Goal: Navigation & Orientation: Find specific page/section

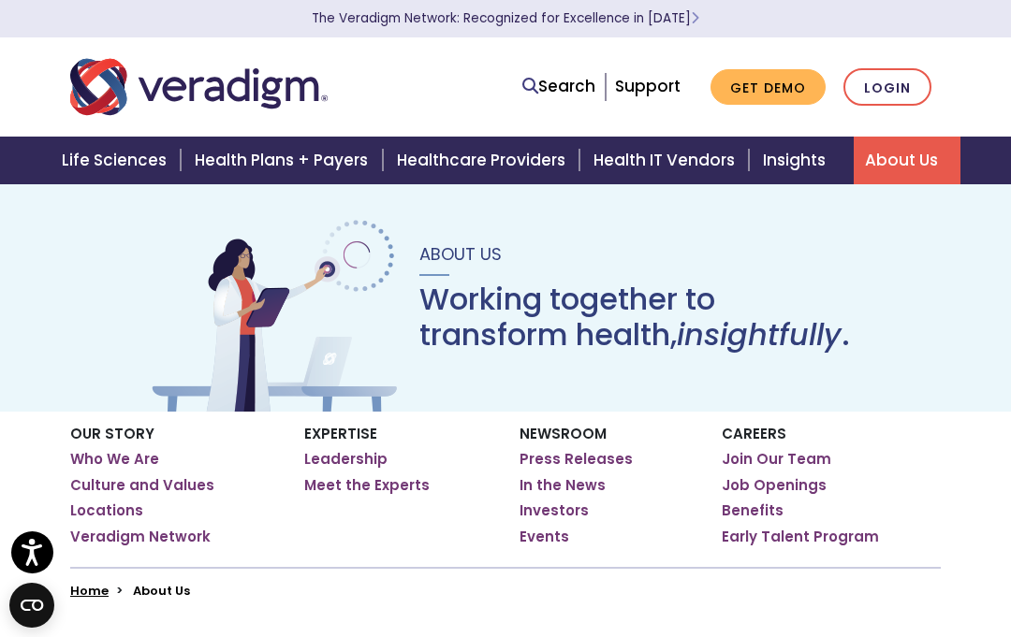
click at [270, 165] on link "Health Plans + Payers" at bounding box center [283, 161] width 201 height 48
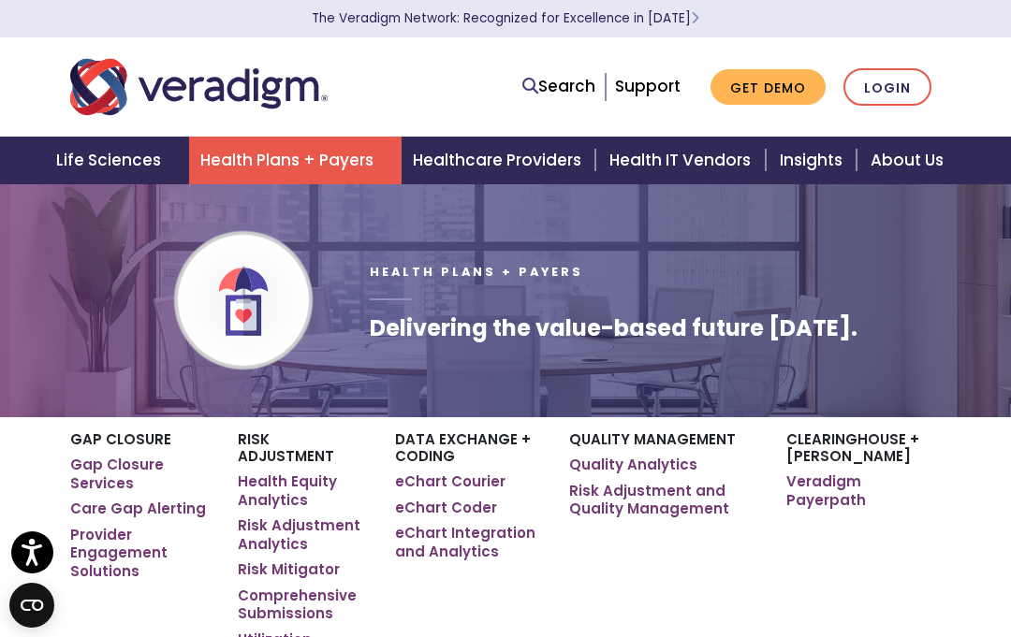
click at [897, 175] on link "About Us" at bounding box center [912, 161] width 107 height 48
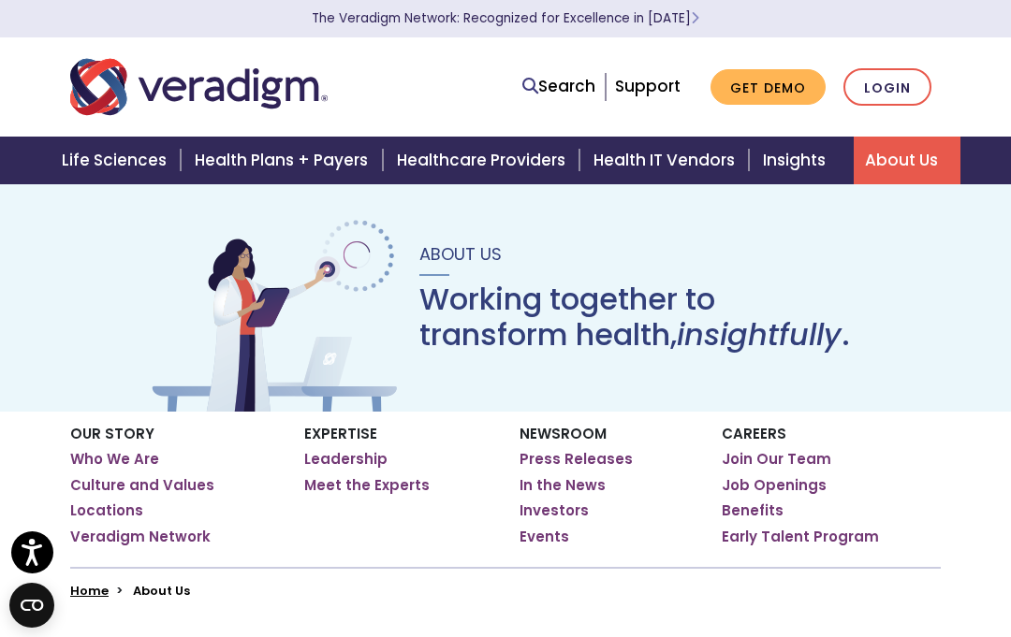
click at [797, 464] on link "Join Our Team" at bounding box center [776, 459] width 109 height 19
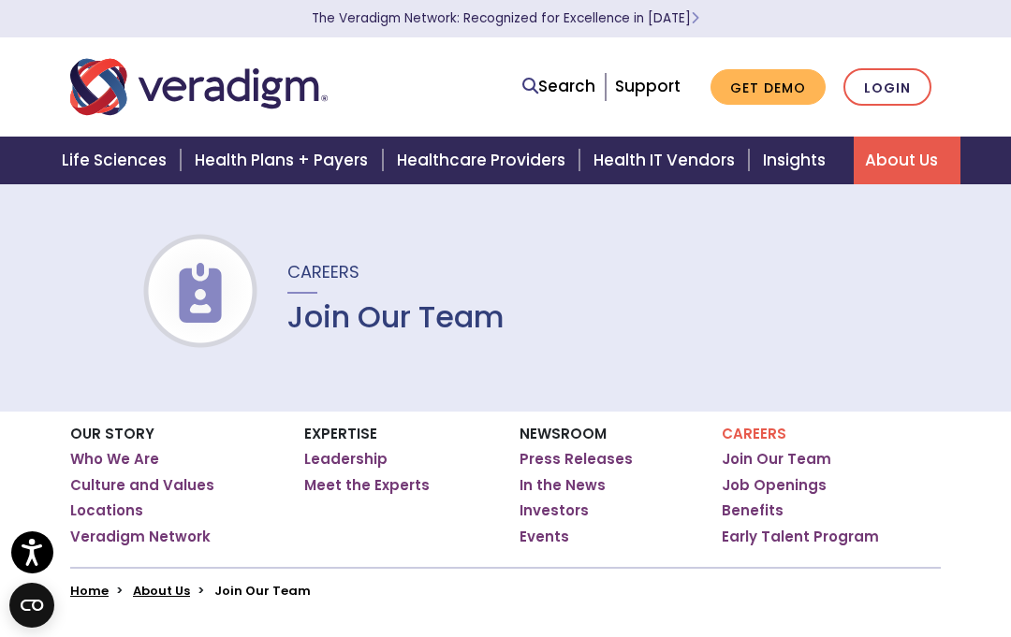
click at [483, 171] on link "Healthcare Providers" at bounding box center [484, 161] width 197 height 48
